Goal: Task Accomplishment & Management: Manage account settings

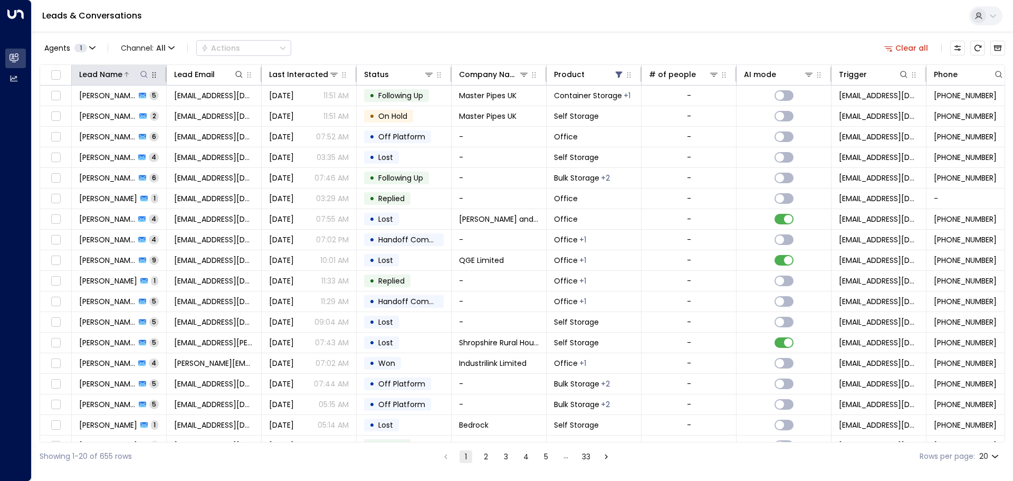
click at [145, 76] on icon at bounding box center [143, 74] width 7 height 7
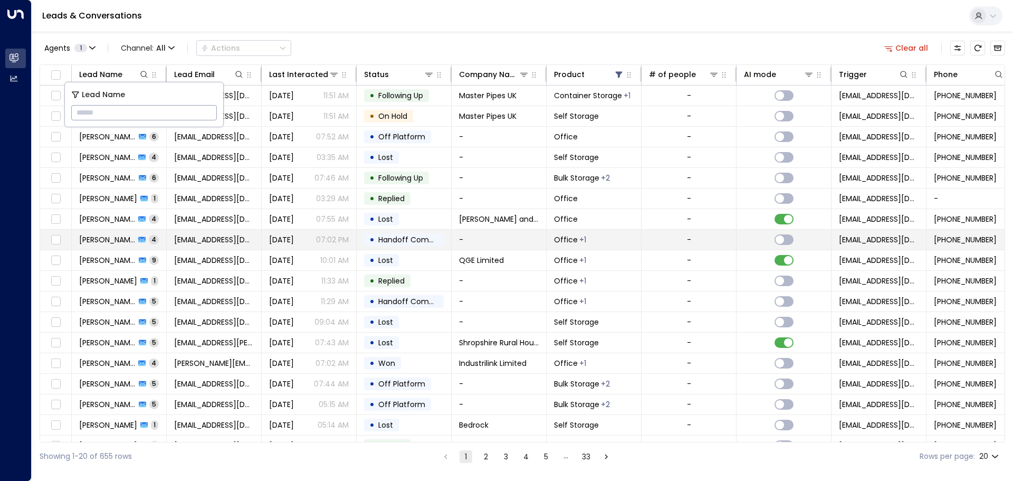
type input "**********"
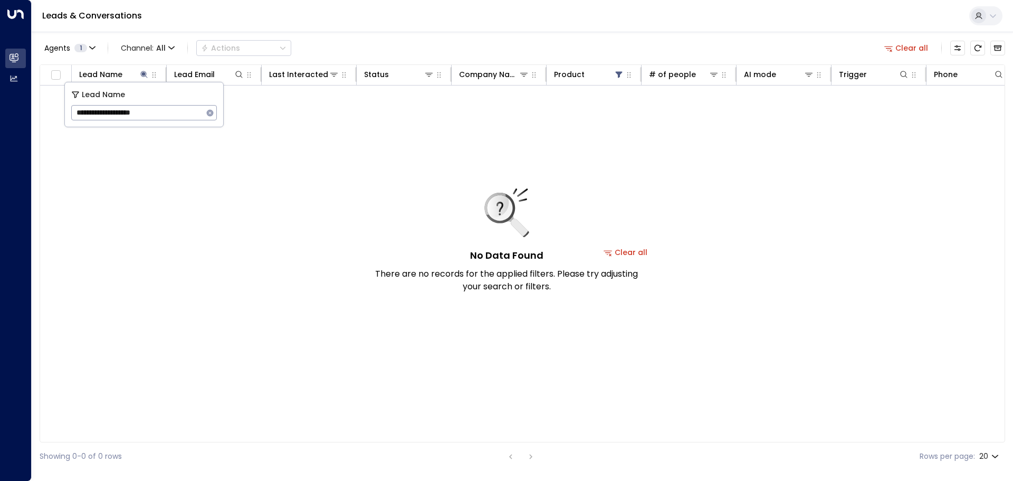
click at [637, 251] on div "No Data Found There are no records for the applied filters. Please try adjustin…" at bounding box center [507, 240] width 264 height 104
click at [642, 251] on button "Clear all" at bounding box center [625, 252] width 53 height 15
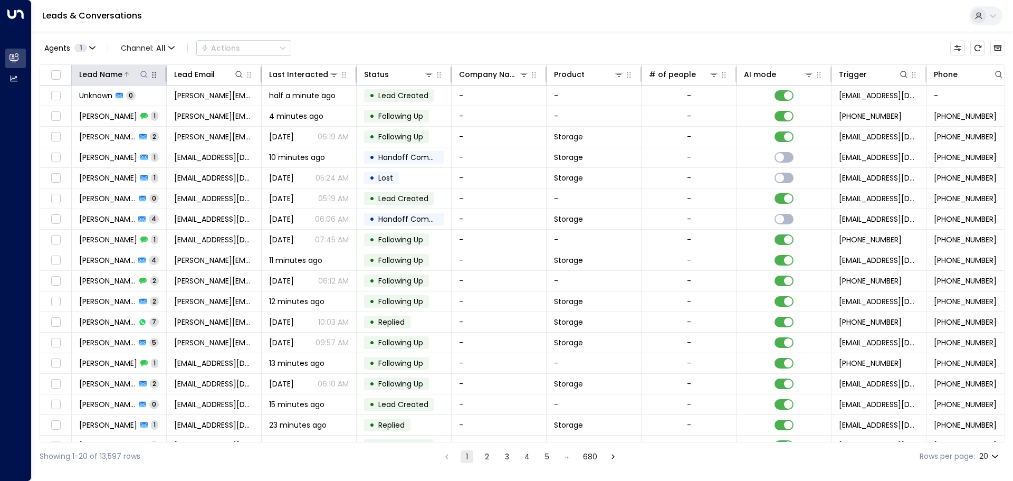
click at [144, 74] on icon at bounding box center [144, 74] width 8 height 8
type input "**********"
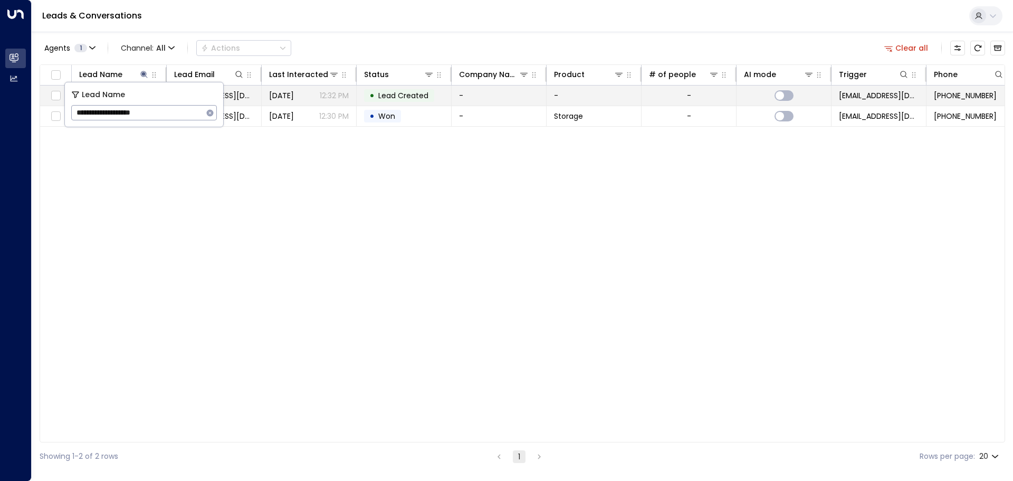
click at [284, 98] on span "[DATE]" at bounding box center [281, 95] width 25 height 11
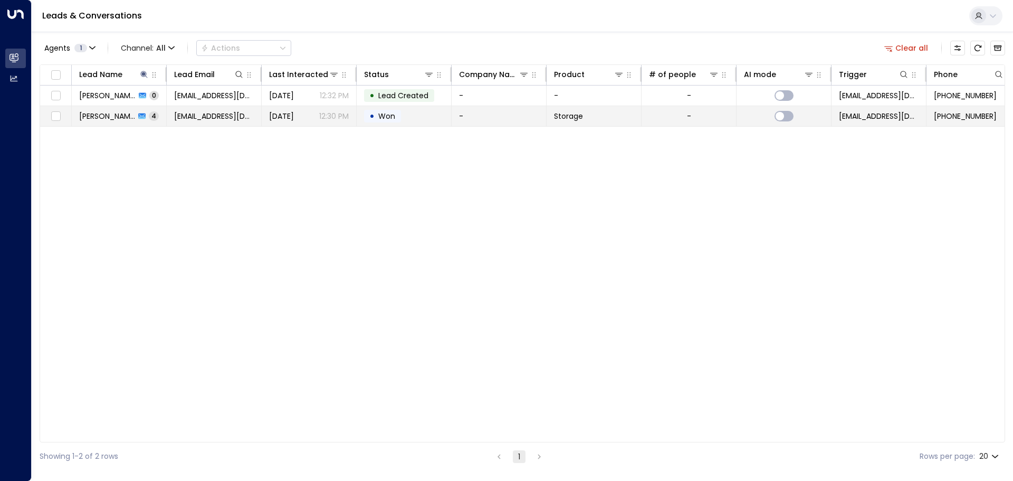
click at [141, 114] on icon at bounding box center [141, 116] width 7 height 6
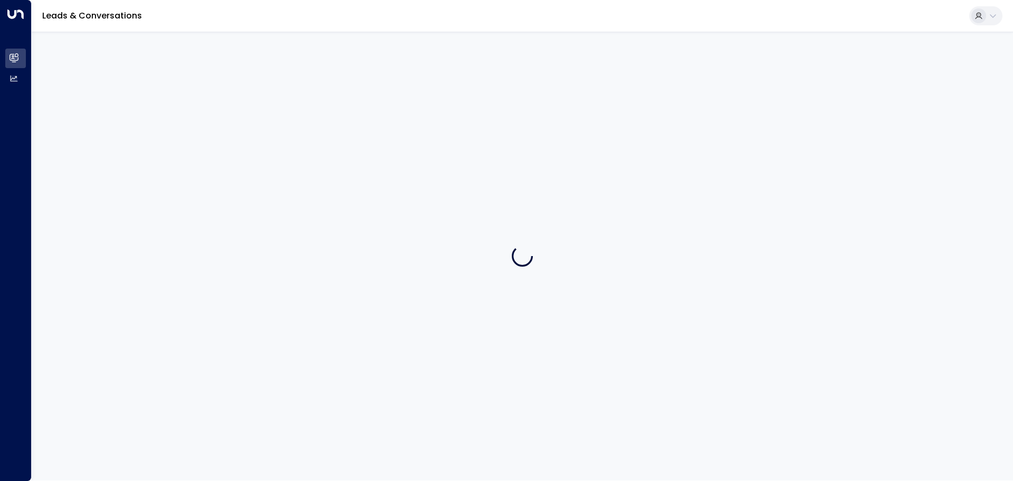
click at [141, 114] on div at bounding box center [522, 256] width 981 height 448
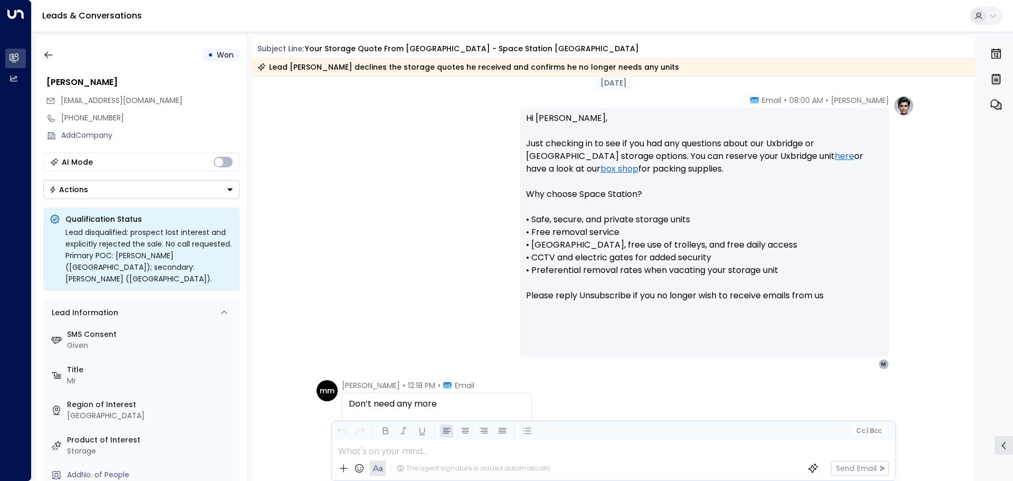
scroll to position [846, 0]
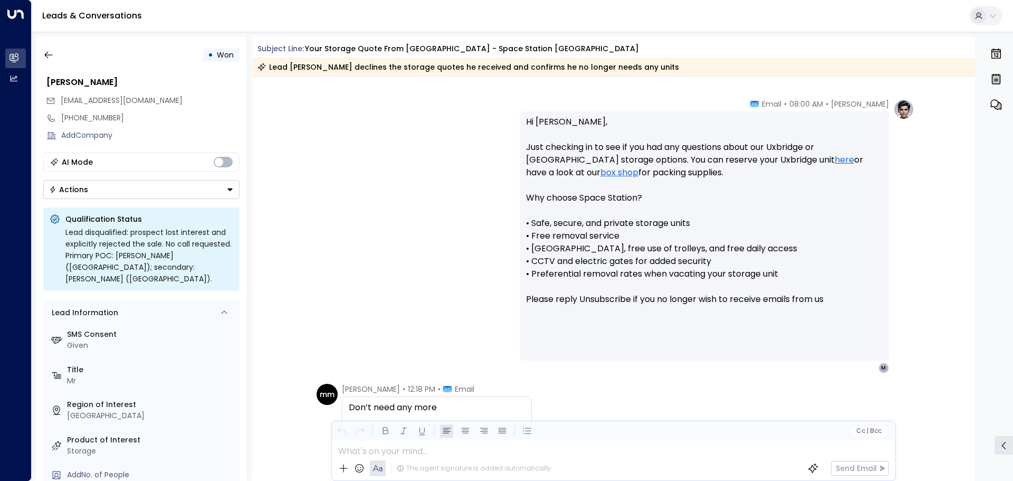
click at [232, 188] on icon "Button group with a nested menu" at bounding box center [229, 189] width 7 height 7
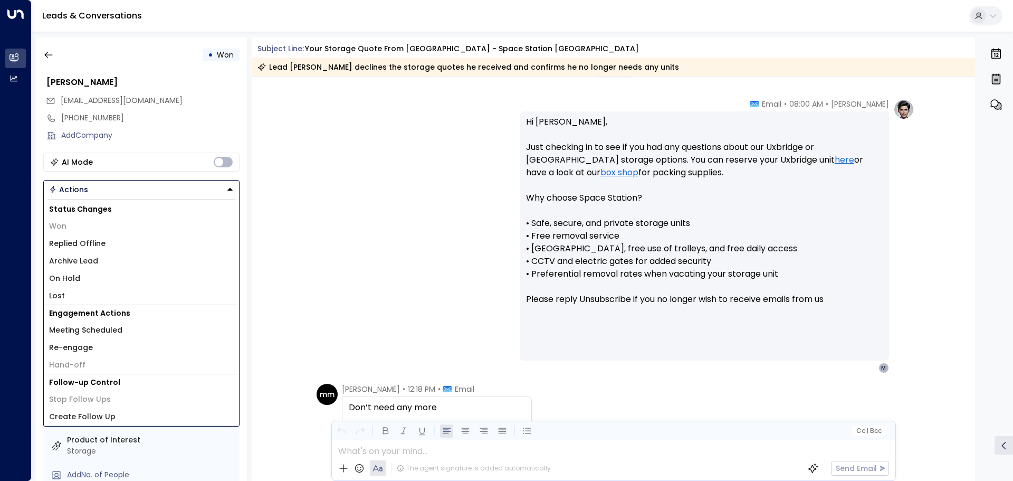
click at [70, 294] on li "Lost" at bounding box center [141, 295] width 195 height 17
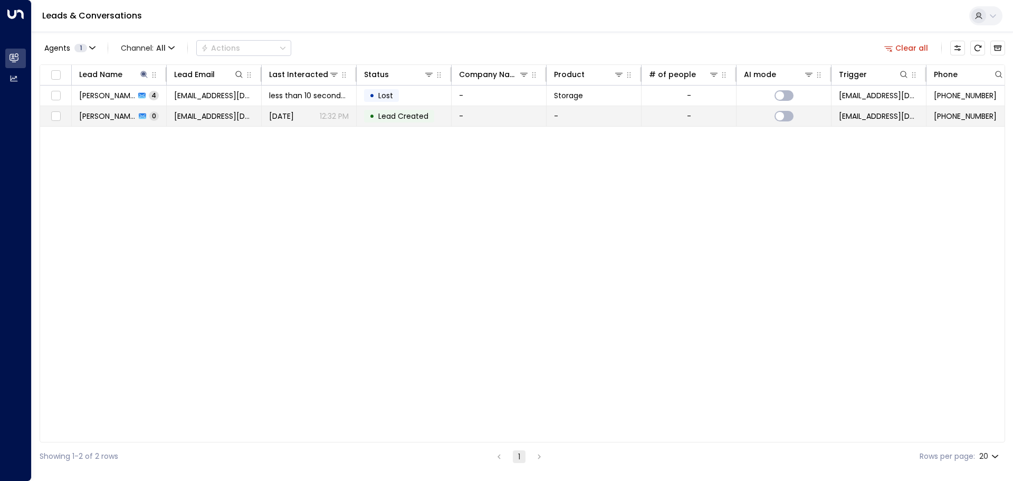
click at [137, 119] on div "Michael Macdonald 0" at bounding box center [119, 116] width 80 height 11
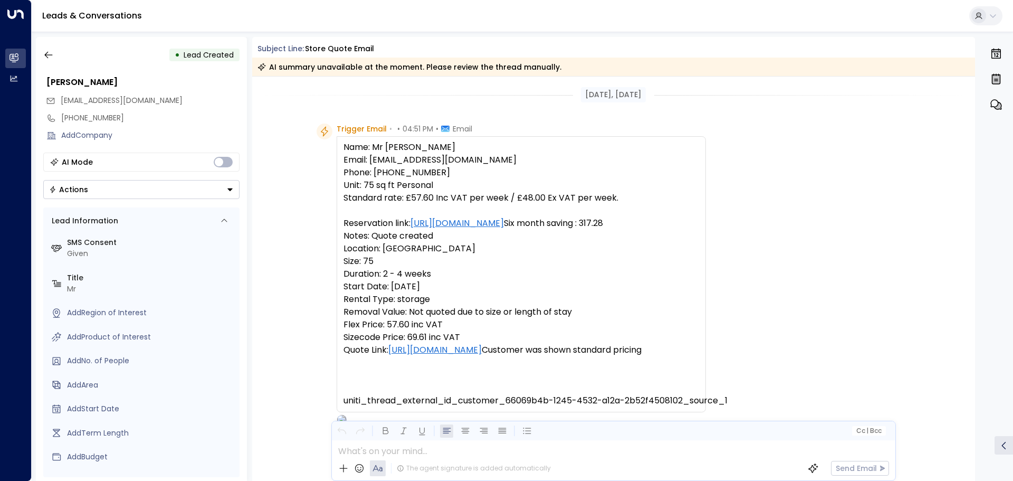
scroll to position [75, 0]
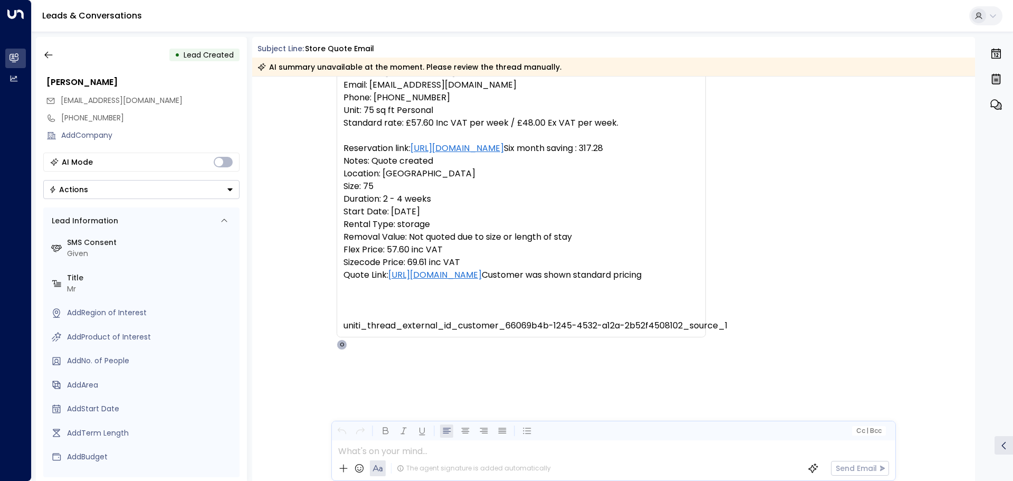
click at [227, 188] on icon "Button group with a nested menu" at bounding box center [229, 189] width 5 height 3
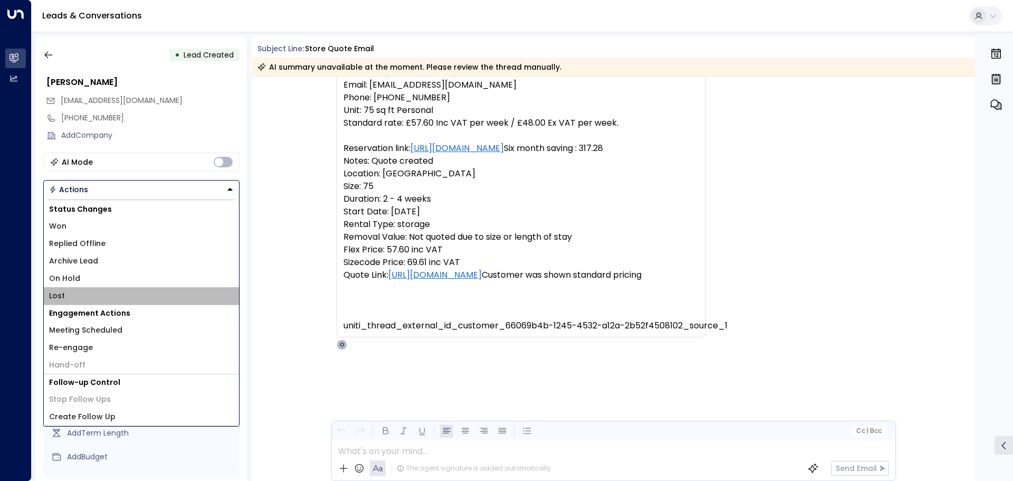
click at [69, 300] on li "Lost" at bounding box center [141, 295] width 195 height 17
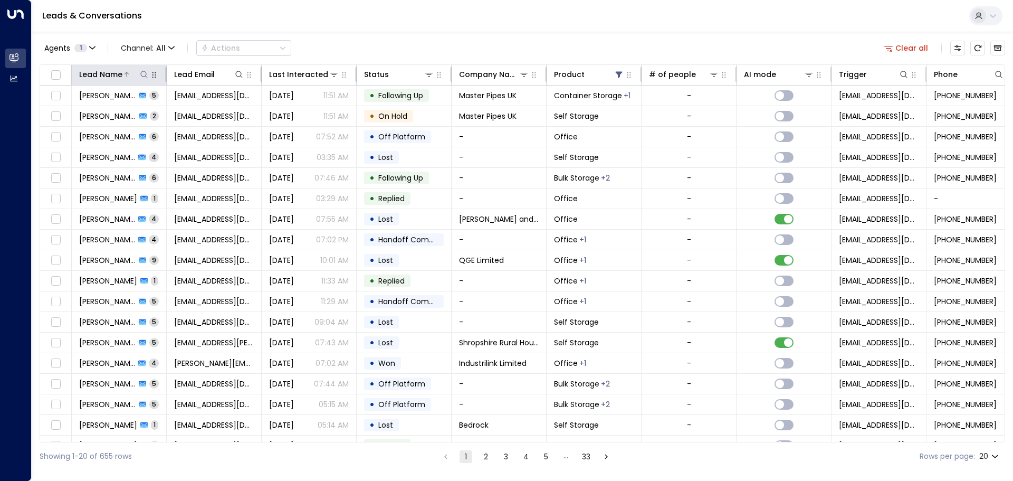
click at [141, 76] on icon at bounding box center [144, 74] width 8 height 8
type input "**********"
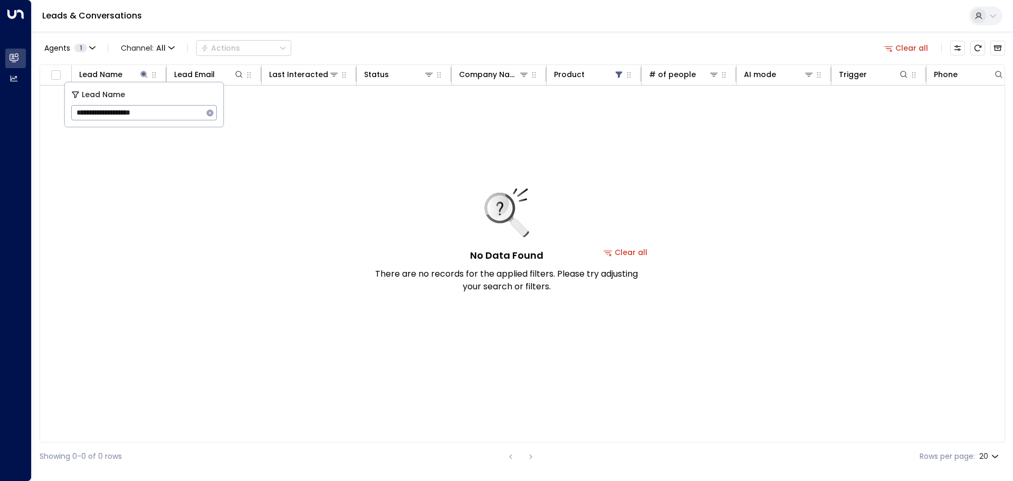
click at [642, 253] on button "Clear all" at bounding box center [625, 252] width 53 height 15
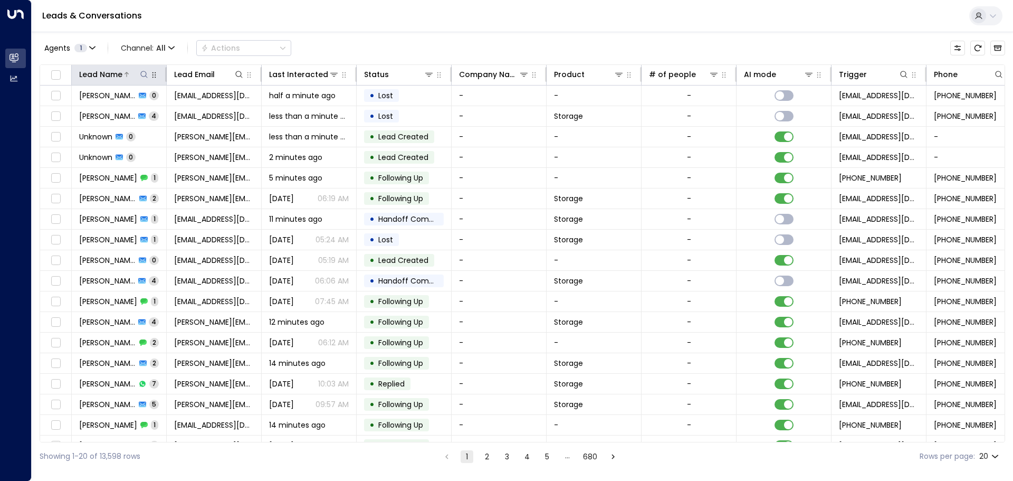
click at [142, 74] on icon at bounding box center [144, 74] width 8 height 8
type input "**********"
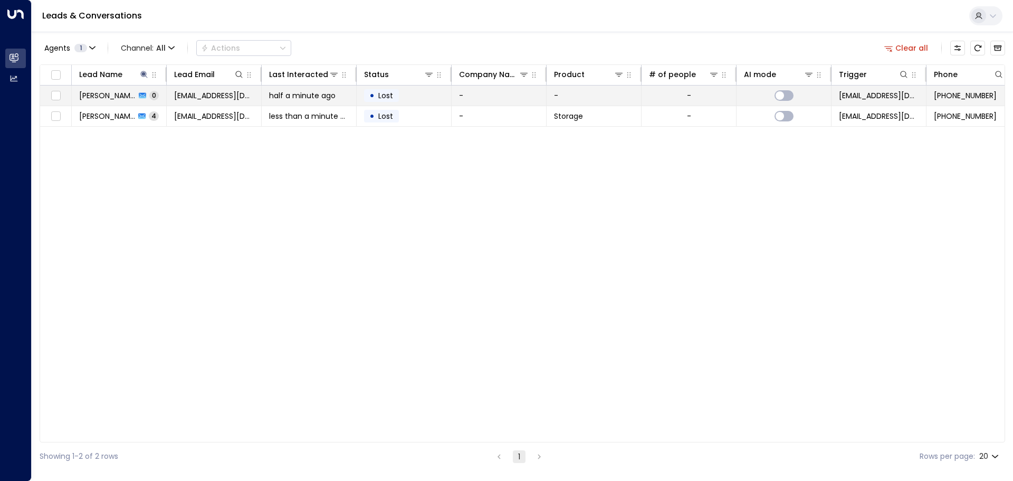
click at [306, 93] on span "half a minute ago" at bounding box center [302, 95] width 66 height 11
click at [120, 93] on span "[PERSON_NAME]" at bounding box center [107, 95] width 56 height 11
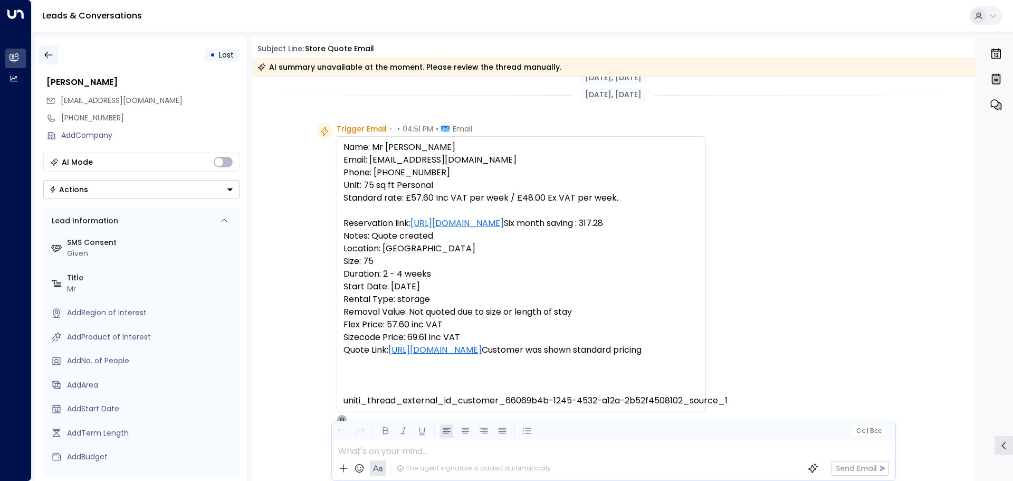
click at [50, 51] on icon "button" at bounding box center [48, 55] width 11 height 11
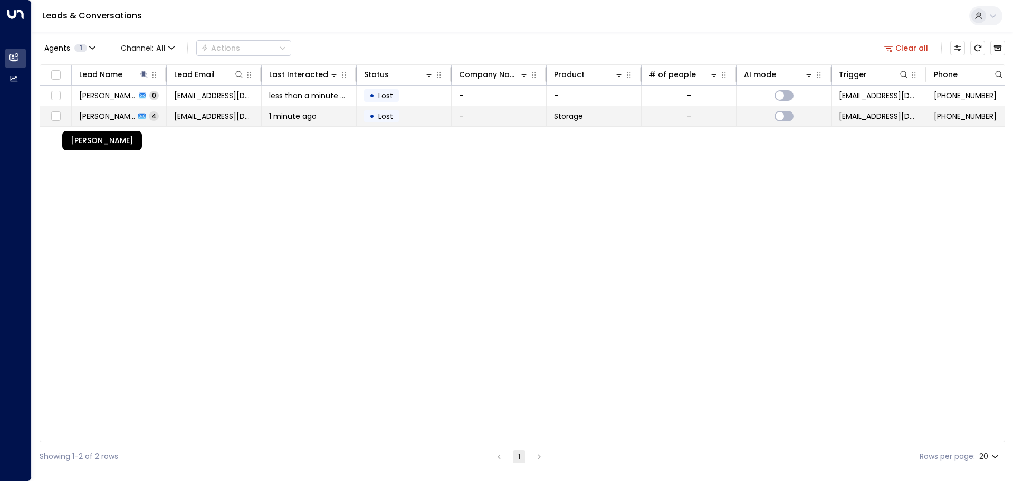
click at [127, 111] on span "[PERSON_NAME]" at bounding box center [107, 116] width 56 height 11
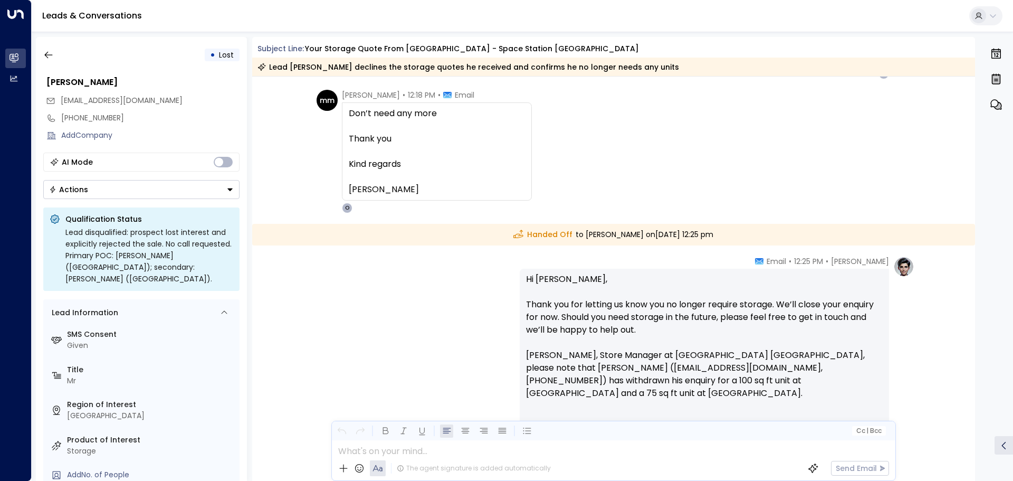
scroll to position [1069, 0]
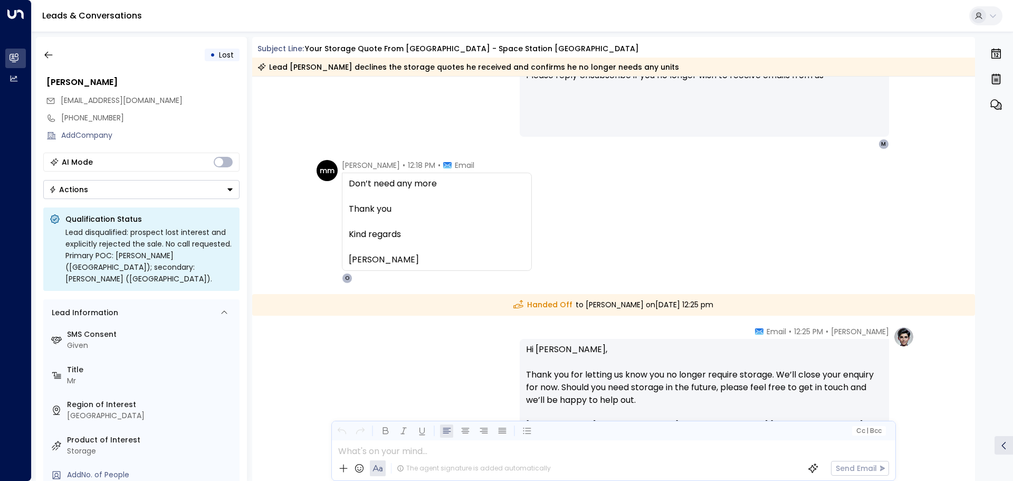
drag, startPoint x: 350, startPoint y: 181, endPoint x: 437, endPoint y: 257, distance: 115.5
click at [437, 257] on div "Don’t need any more Thank you Kind regards Michael Macdonald" at bounding box center [437, 221] width 176 height 89
copy div "Don’t need any more Thank you Kind regards Michael Macdonald"
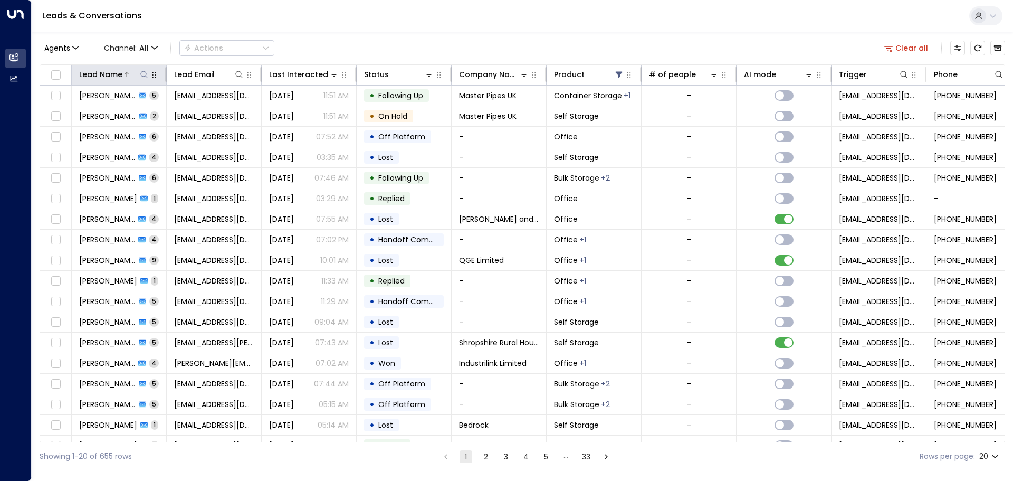
click at [145, 74] on icon at bounding box center [144, 74] width 8 height 8
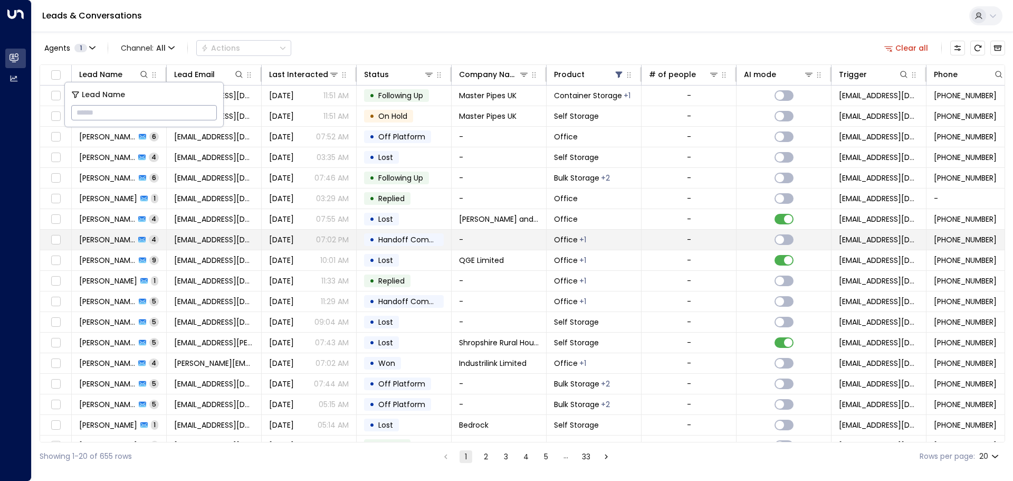
type input "**********"
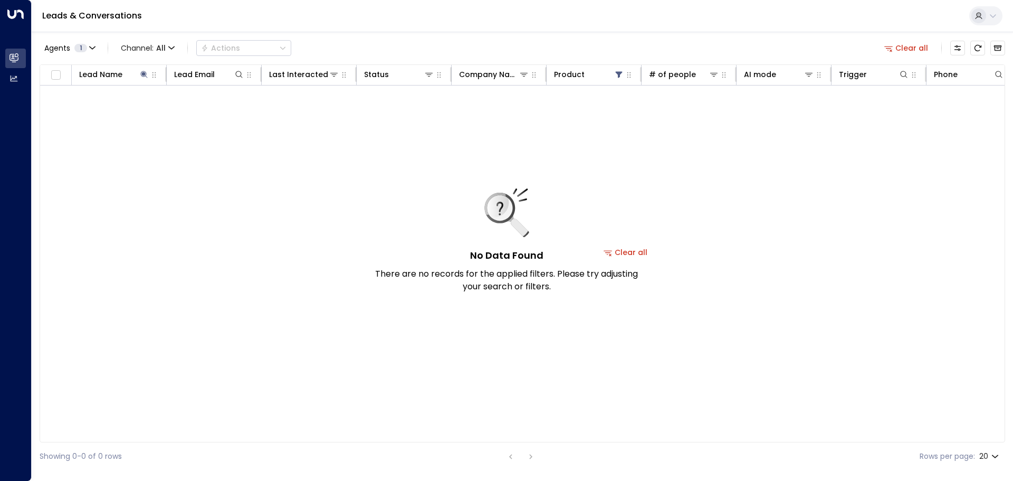
click at [379, 252] on button "Clear all" at bounding box center [625, 252] width 53 height 15
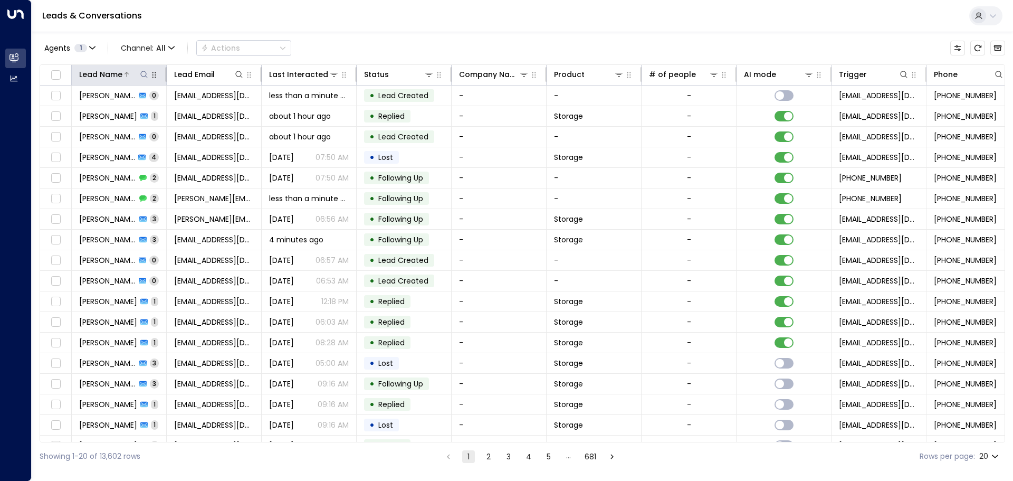
click at [144, 74] on icon at bounding box center [144, 74] width 8 height 8
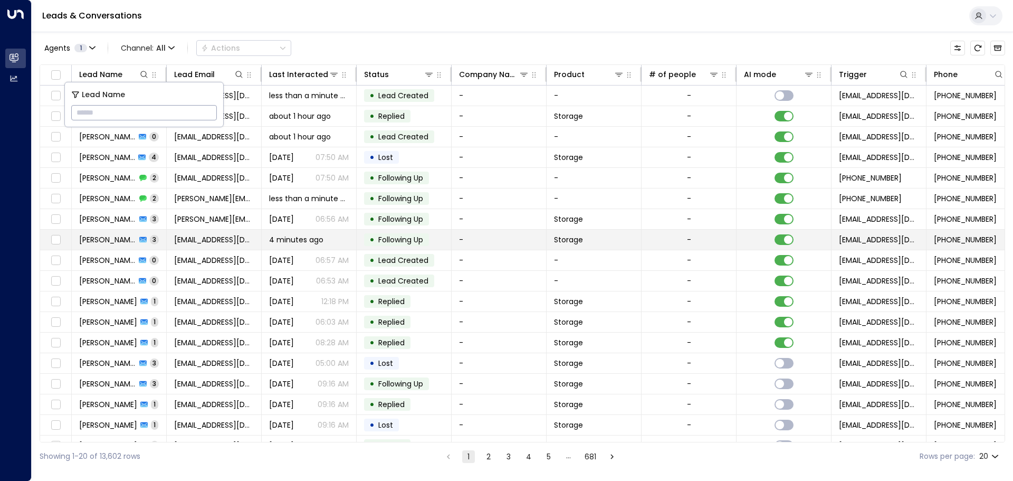
type input "**********"
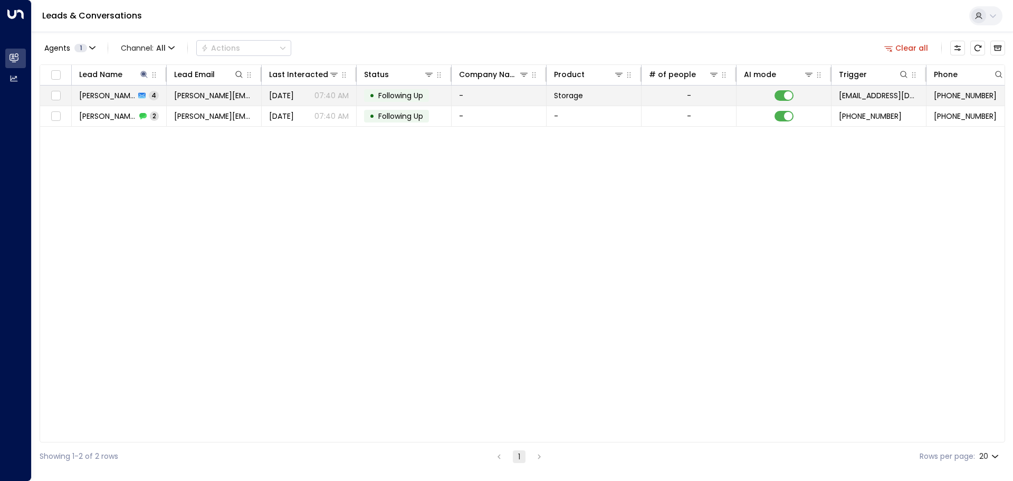
click at [314, 101] on td "Yesterday 07:40 AM" at bounding box center [309, 95] width 95 height 20
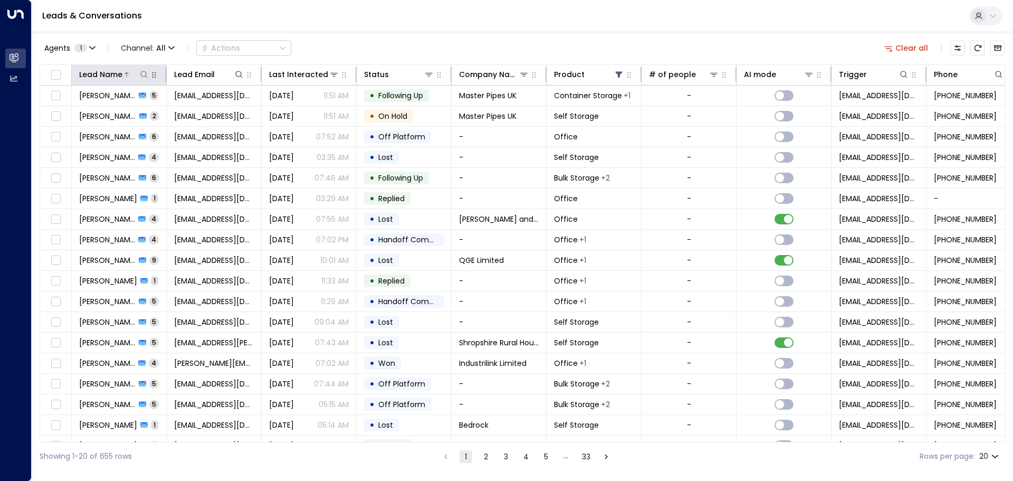
click at [144, 75] on icon at bounding box center [144, 74] width 8 height 8
type input "**********"
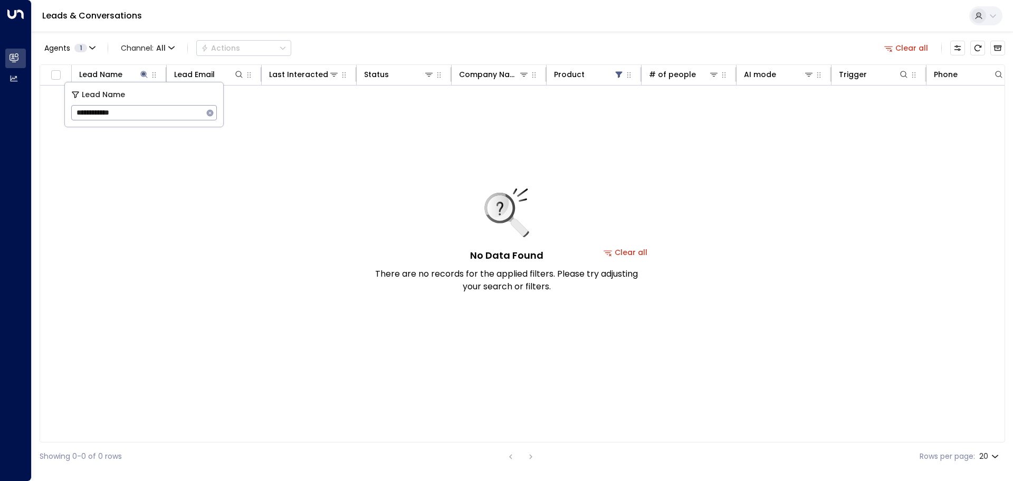
click at [637, 253] on div "No Data Found There are no records for the applied filters. Please try adjustin…" at bounding box center [507, 240] width 264 height 104
click at [644, 253] on button "Clear all" at bounding box center [625, 252] width 53 height 15
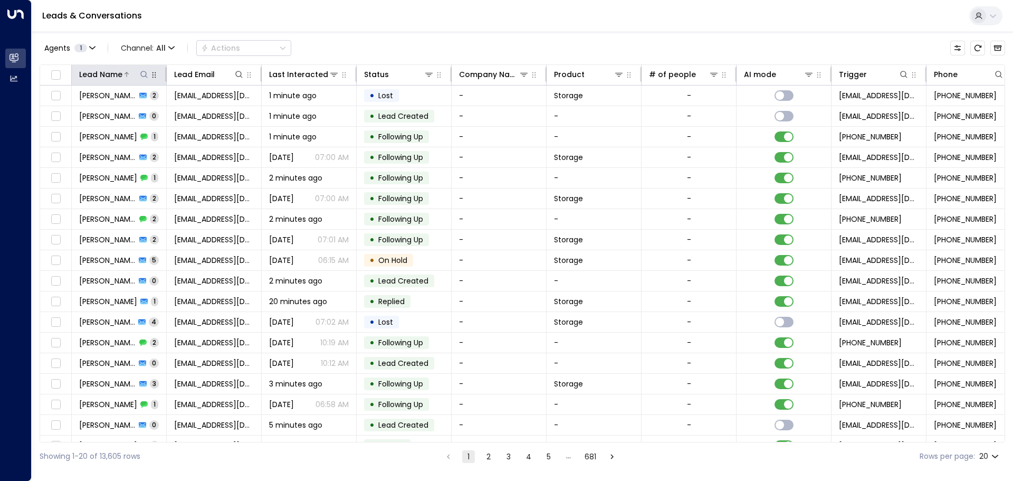
click at [143, 72] on icon at bounding box center [144, 74] width 8 height 8
type input "**********"
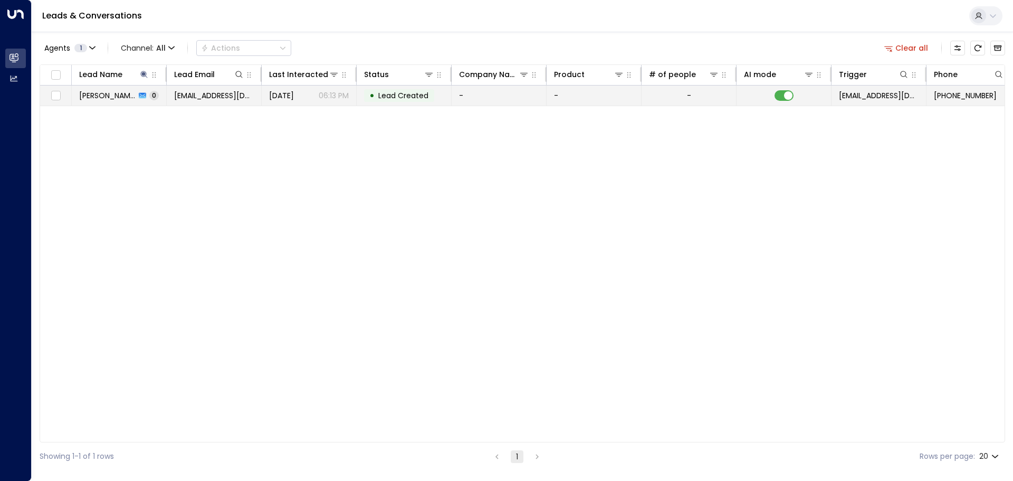
click at [283, 96] on span "Jul 10, 2025" at bounding box center [281, 95] width 25 height 11
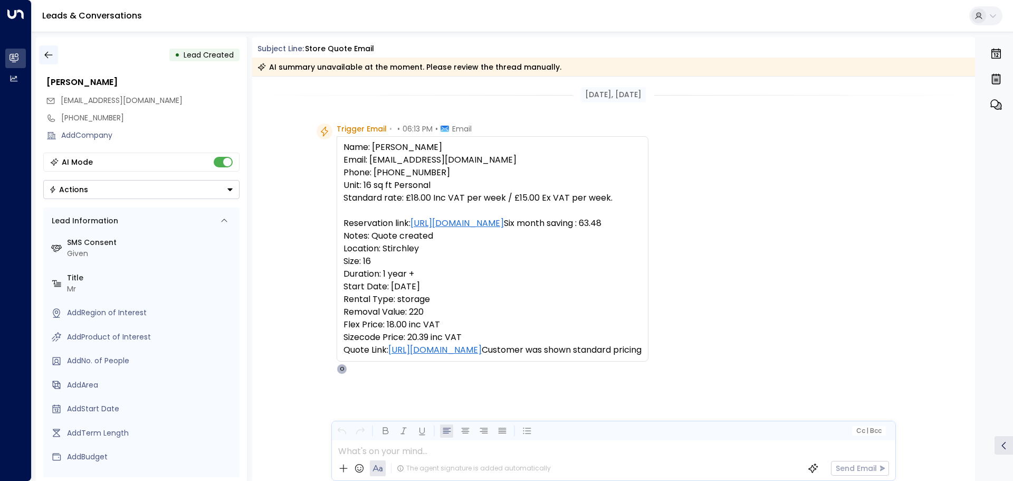
click at [44, 54] on icon "button" at bounding box center [48, 55] width 11 height 11
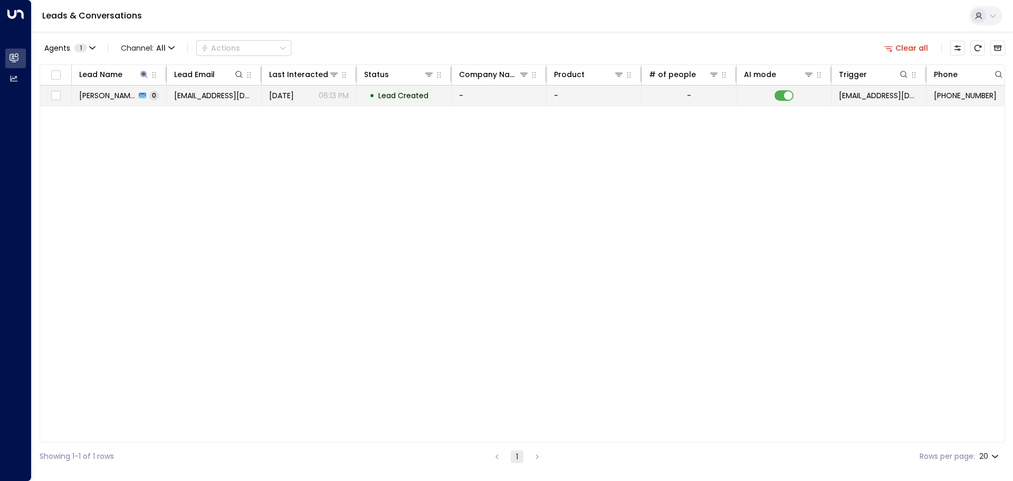
click at [149, 95] on span "0" at bounding box center [153, 95] width 9 height 9
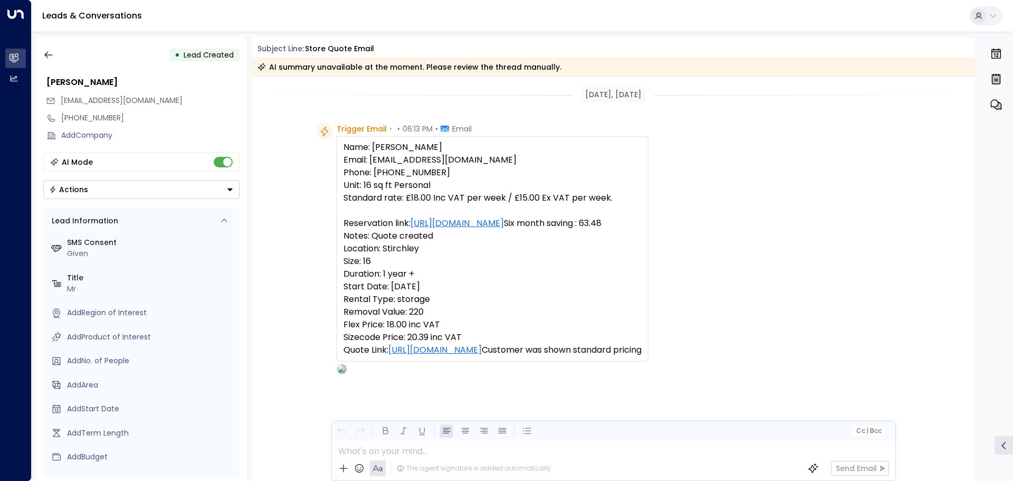
scroll to position [62, 0]
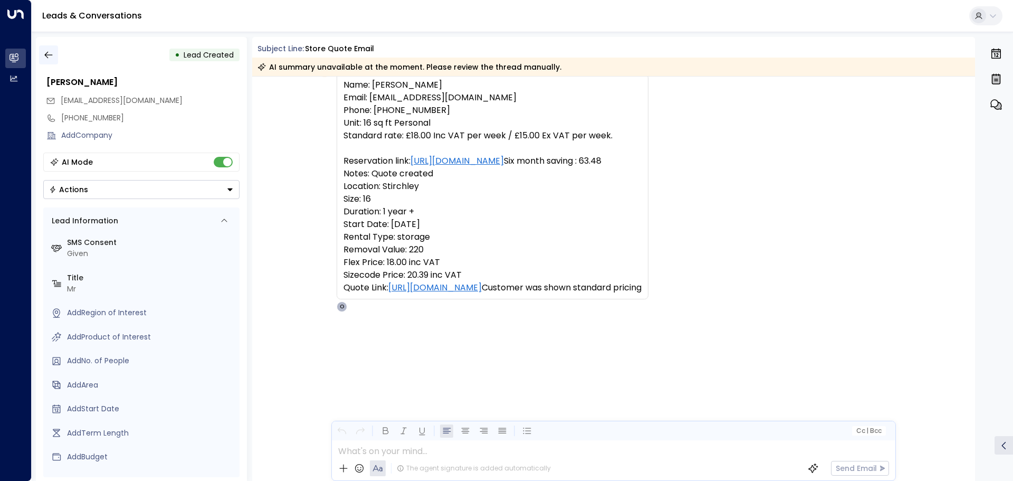
click at [46, 54] on icon "button" at bounding box center [48, 55] width 11 height 11
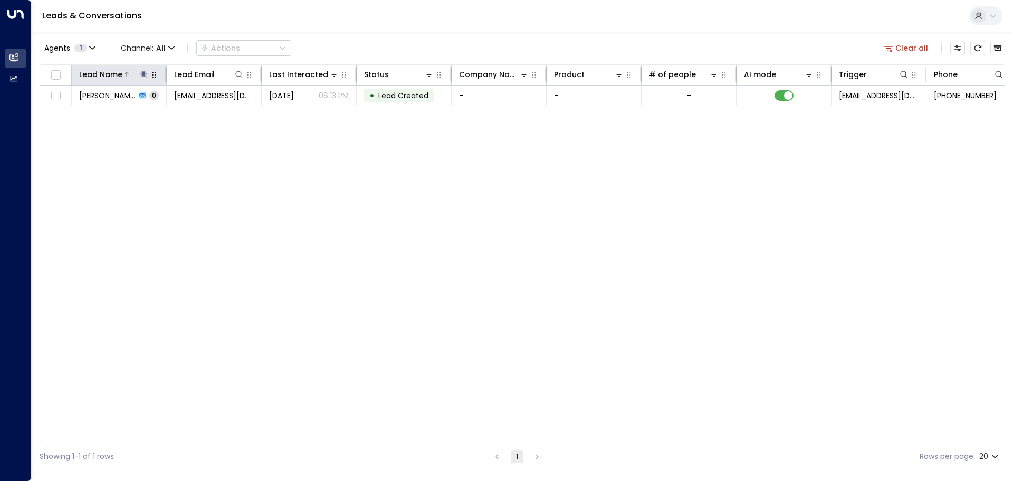
click at [142, 74] on icon at bounding box center [143, 74] width 7 height 7
click at [212, 111] on icon "button" at bounding box center [210, 112] width 7 height 7
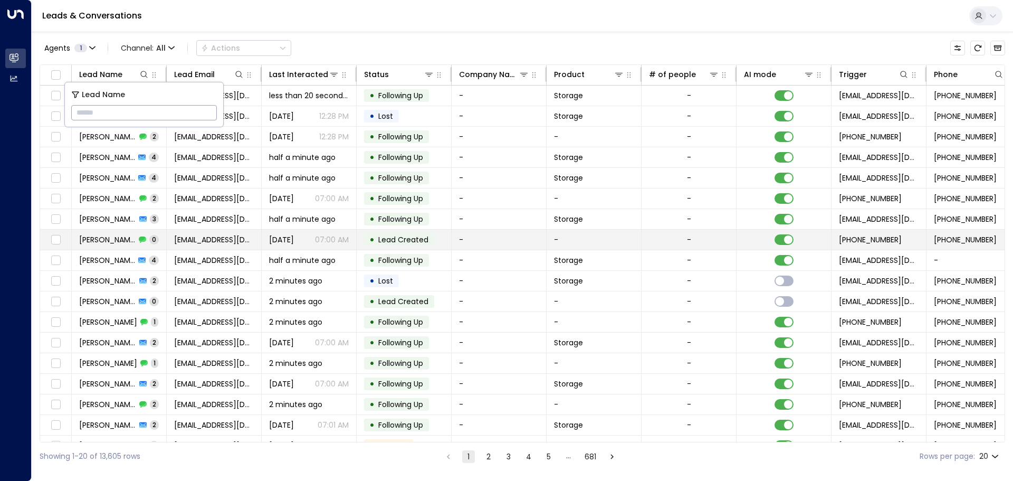
type input "**********"
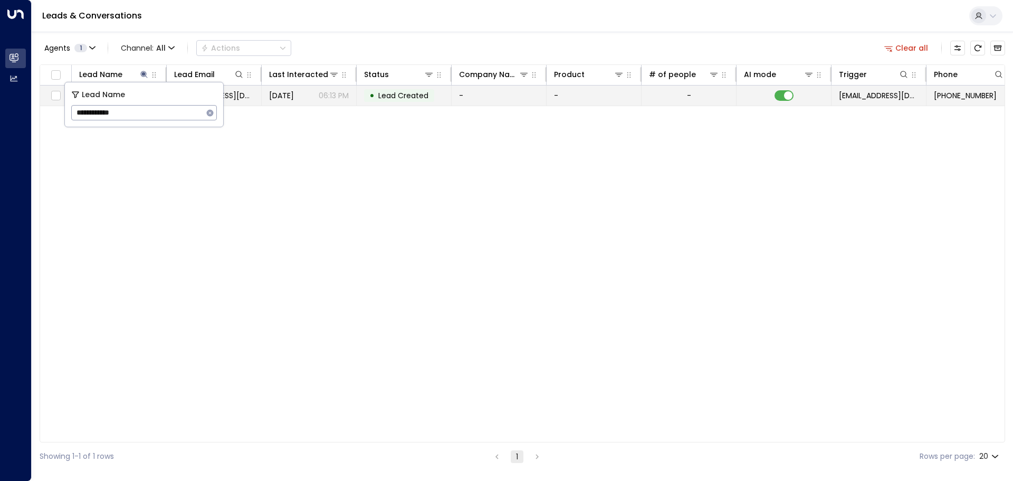
click at [294, 95] on span "Jul 10, 2025" at bounding box center [281, 95] width 25 height 11
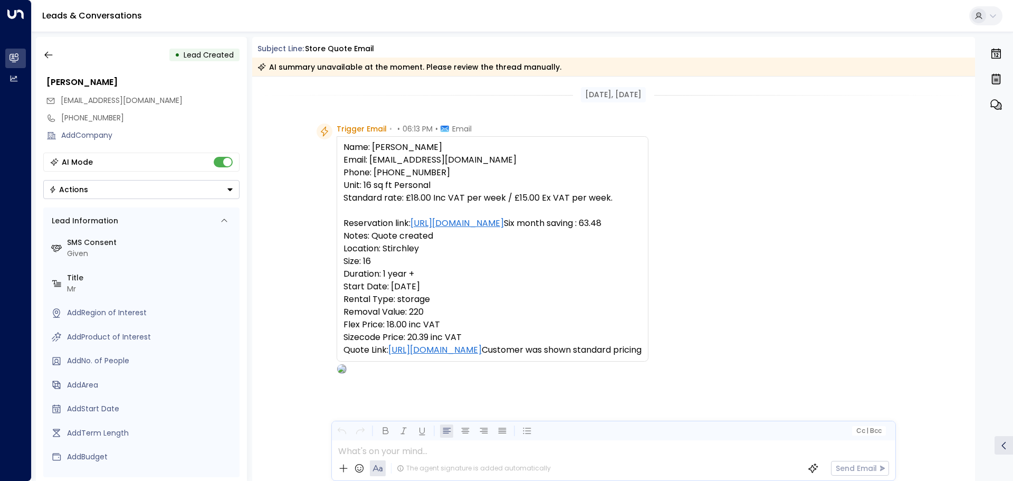
scroll to position [62, 0]
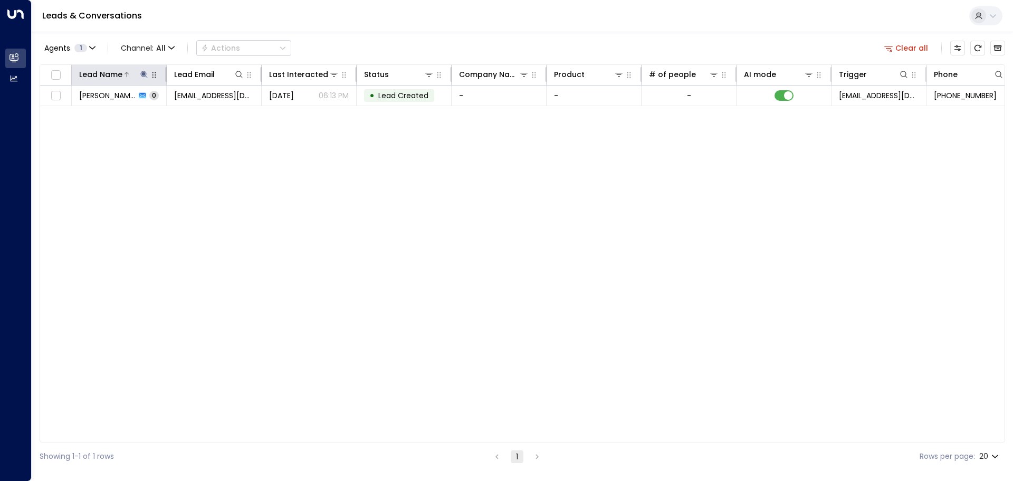
click at [145, 73] on icon at bounding box center [143, 74] width 7 height 7
click at [144, 116] on input "**********" at bounding box center [137, 113] width 132 height 20
click at [138, 162] on div "Lead Name Lead Email Last Interacted Status Company Name Product # of people AI…" at bounding box center [522, 253] width 965 height 378
click at [144, 72] on icon at bounding box center [144, 74] width 8 height 8
click at [142, 73] on icon at bounding box center [143, 74] width 7 height 7
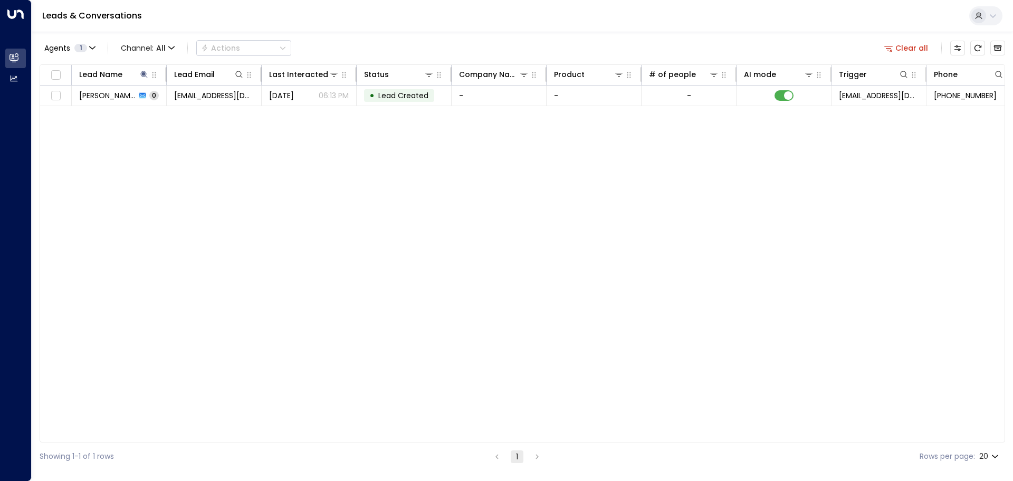
click at [263, 167] on div "Lead Name Lead Email Last Interacted Status Company Name Product # of people AI…" at bounding box center [522, 253] width 965 height 378
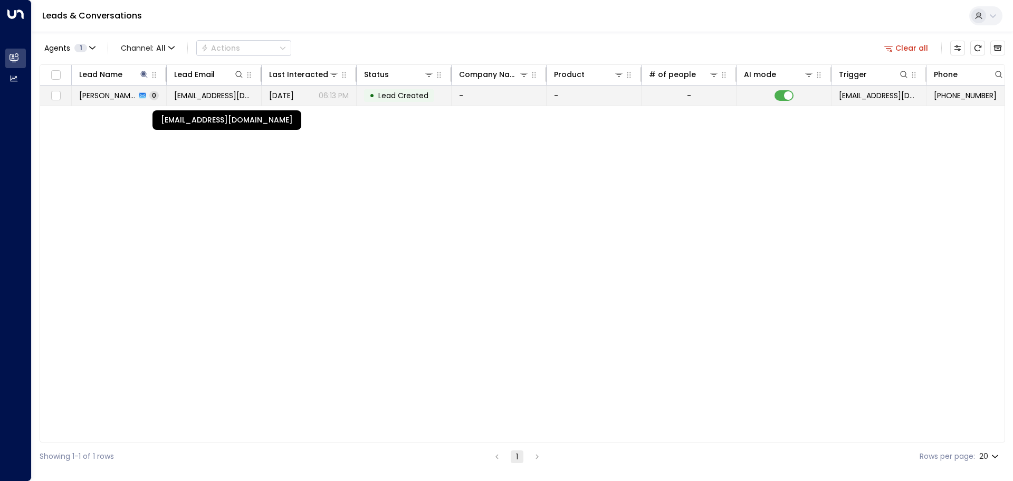
click at [211, 97] on span "imran650650@hotmail.com" at bounding box center [214, 95] width 80 height 11
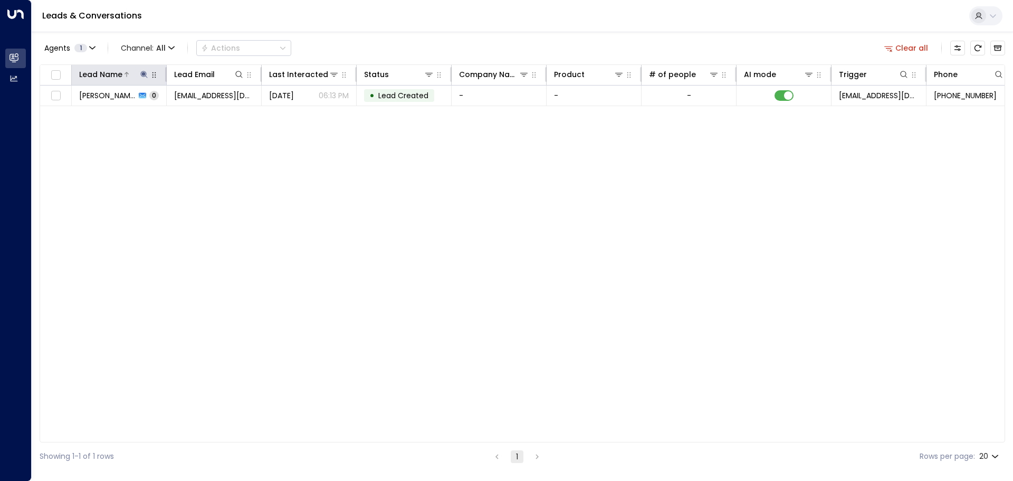
click at [145, 76] on icon at bounding box center [144, 74] width 8 height 8
click at [75, 94] on icon at bounding box center [75, 94] width 8 height 8
click at [210, 114] on icon "button" at bounding box center [210, 112] width 7 height 7
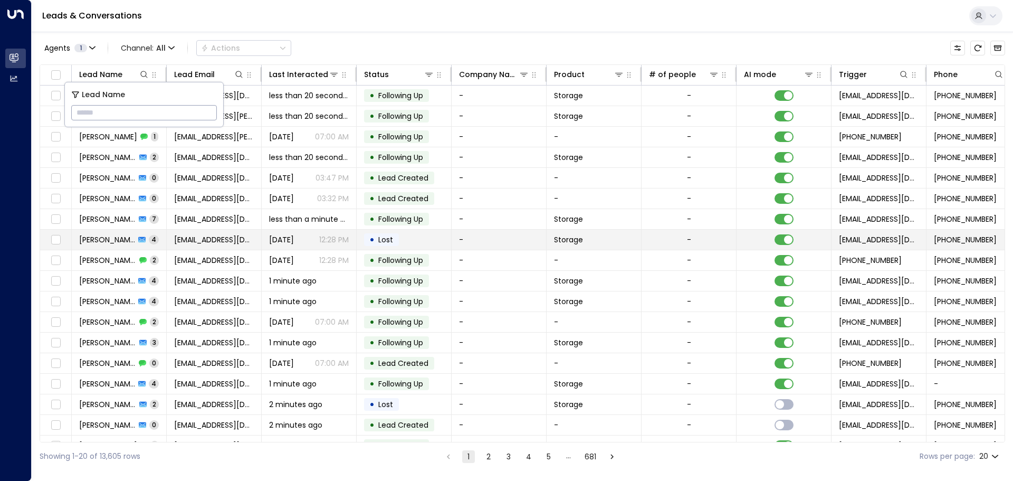
type input "**********"
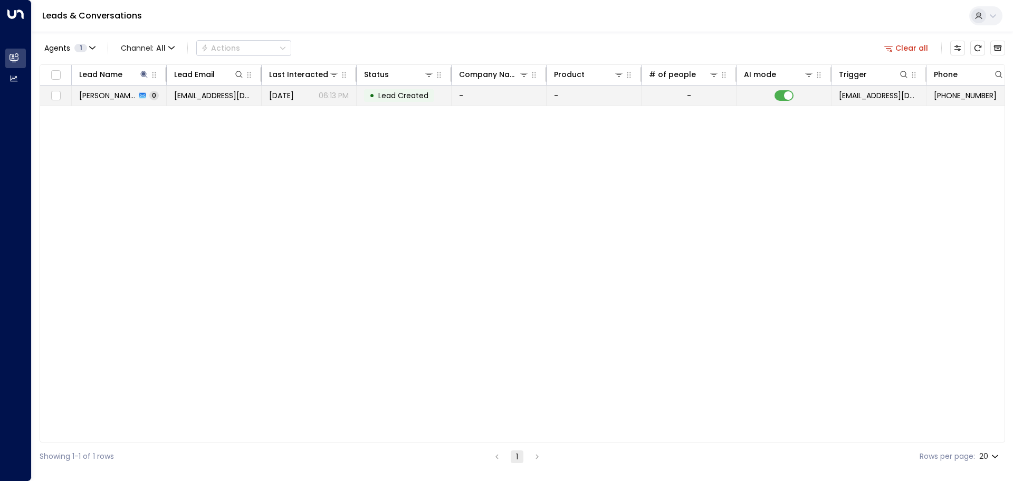
click at [303, 102] on td "Jul 10, 2025 06:13 PM" at bounding box center [309, 95] width 95 height 20
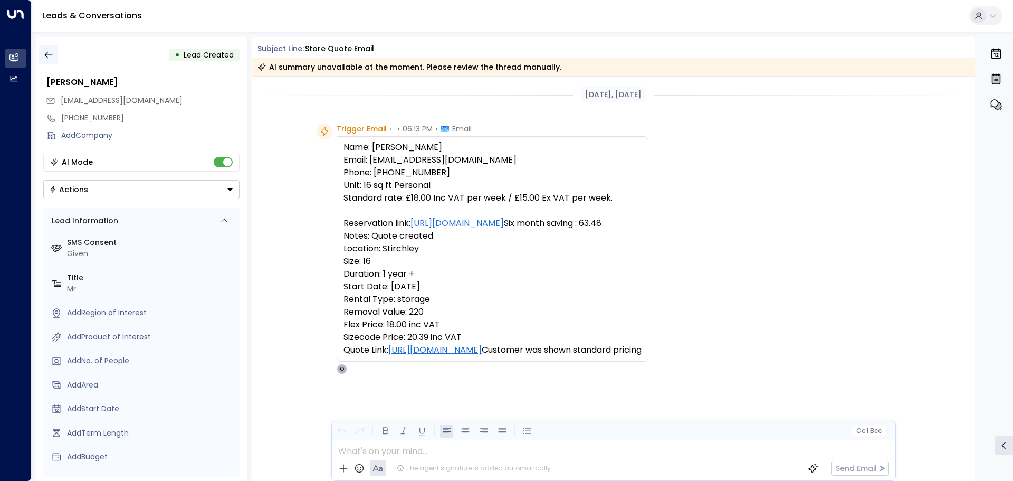
click at [53, 56] on icon "button" at bounding box center [48, 55] width 11 height 11
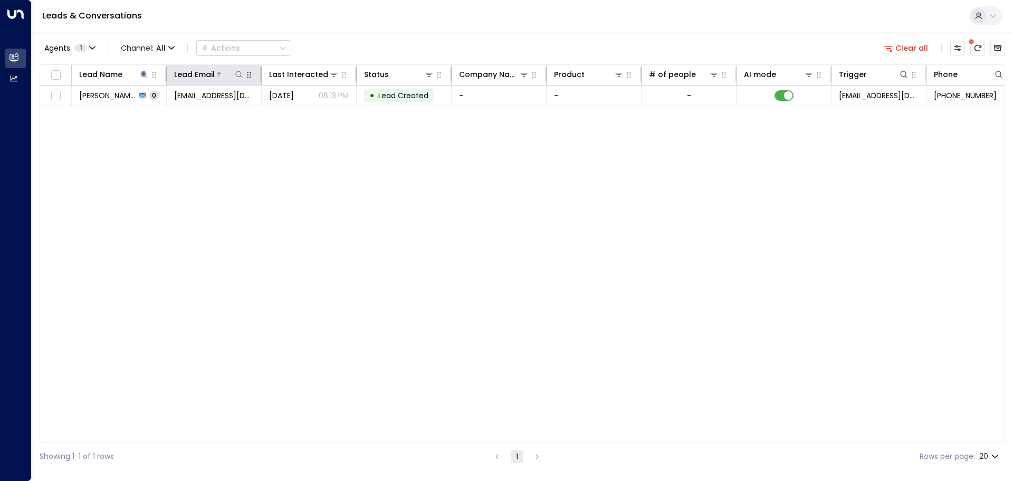
click at [242, 74] on icon at bounding box center [239, 74] width 8 height 8
type input "**********"
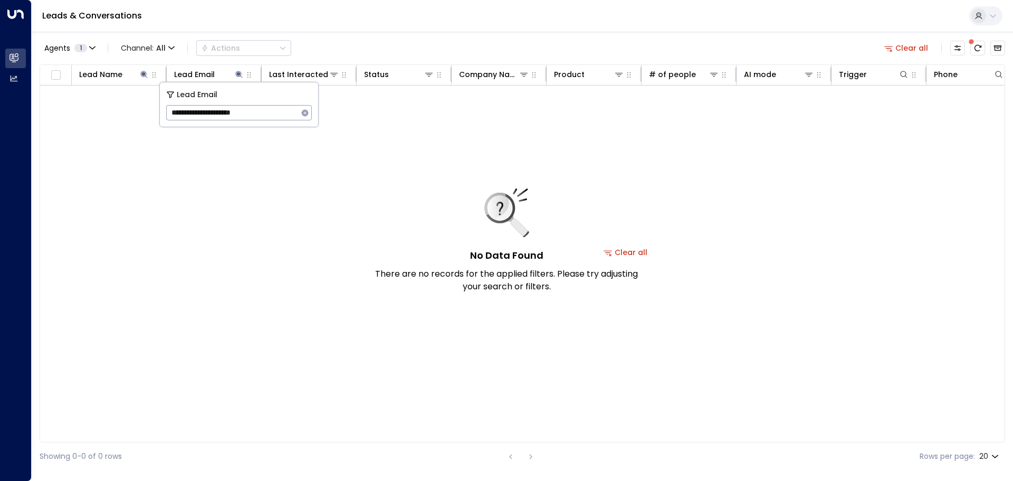
click at [631, 253] on div "No Data Found There are no records for the applied filters. Please try adjustin…" at bounding box center [507, 240] width 264 height 104
click at [638, 252] on button "Clear all" at bounding box center [625, 252] width 53 height 15
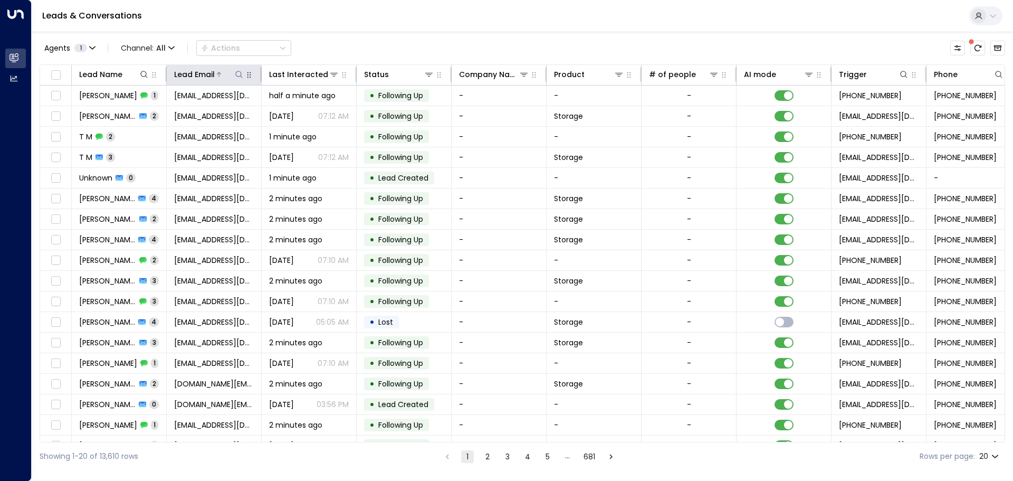
click at [238, 74] on icon at bounding box center [239, 74] width 8 height 8
type input "**********"
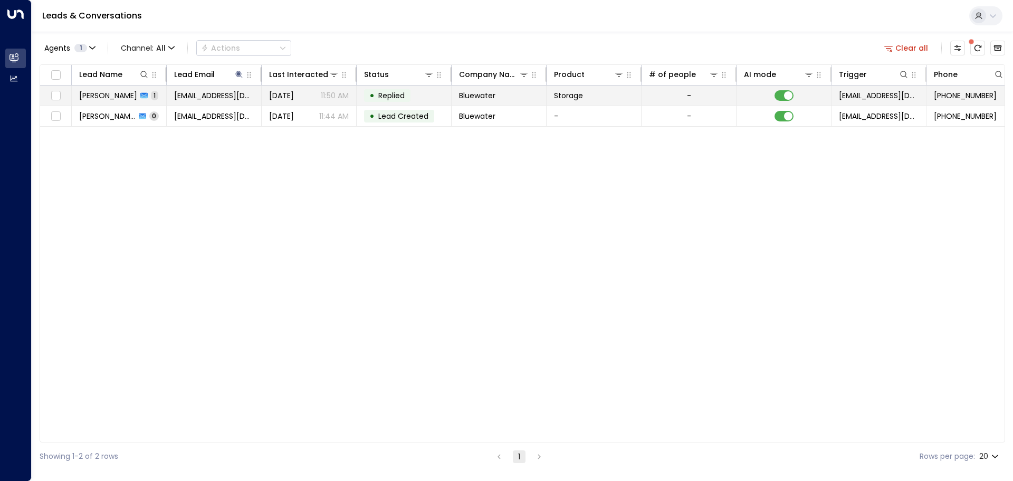
click at [366, 98] on div "• Replied" at bounding box center [387, 95] width 46 height 13
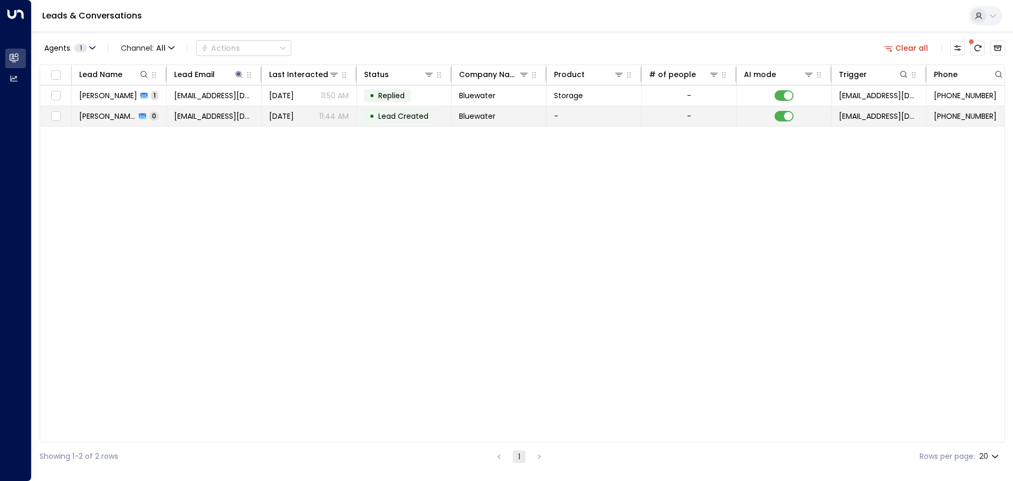
click at [294, 119] on span "[DATE]" at bounding box center [281, 116] width 25 height 11
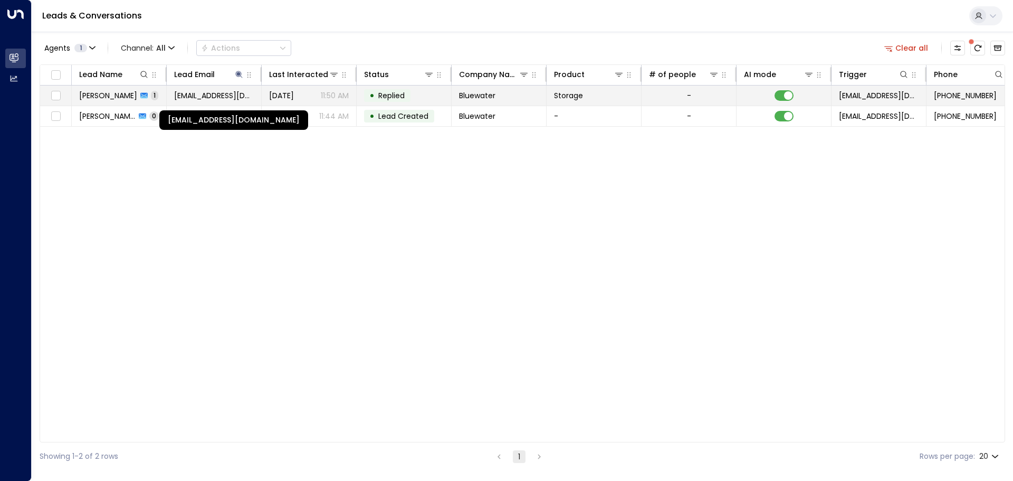
click at [228, 94] on span "waters@bluewater.co.uk" at bounding box center [214, 95] width 80 height 11
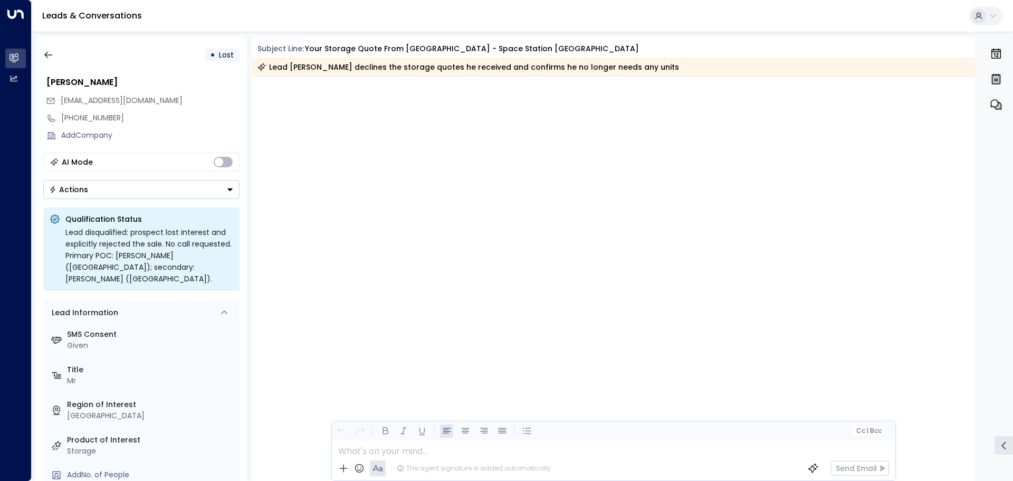
scroll to position [1069, 0]
